Goal: Task Accomplishment & Management: Manage account settings

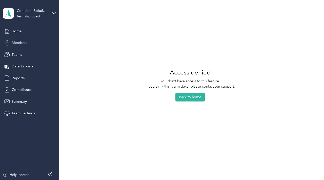
click at [16, 41] on span "Members" at bounding box center [19, 42] width 15 height 5
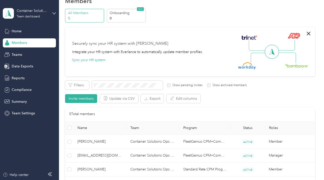
scroll to position [2, 0]
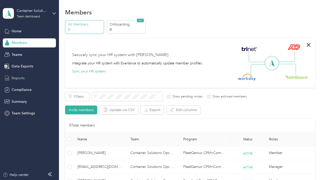
click at [24, 77] on div "Reports" at bounding box center [29, 78] width 53 height 9
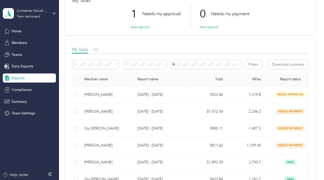
scroll to position [36, 0]
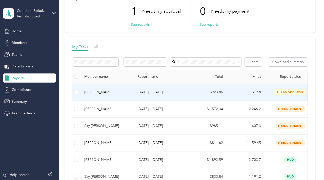
click at [155, 90] on p "[DATE] - [DATE]" at bounding box center [161, 93] width 48 height 6
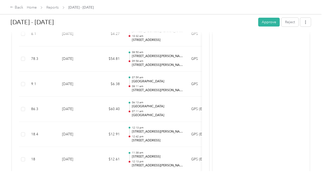
scroll to position [238, 0]
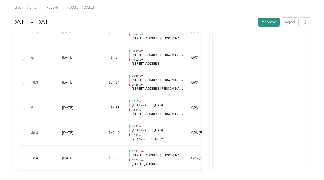
click at [266, 26] on button "Approve" at bounding box center [269, 22] width 22 height 9
